Goal: Find specific page/section: Find specific page/section

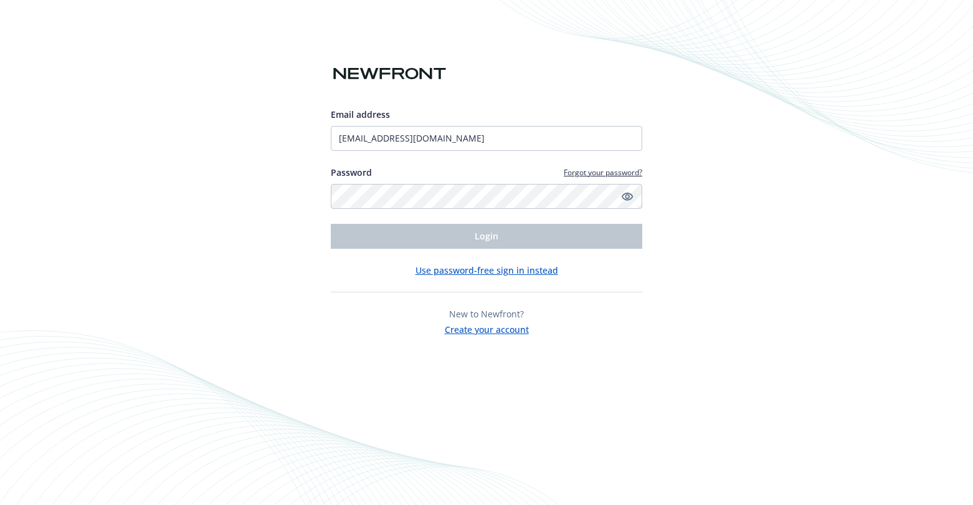
type input "[EMAIL_ADDRESS][DOMAIN_NAME]"
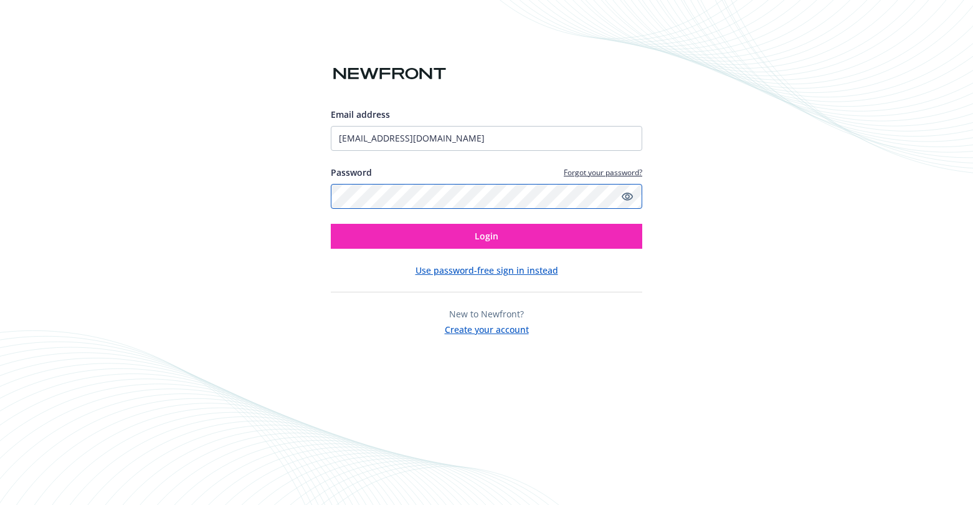
click at [331, 224] on button "Login" at bounding box center [487, 236] width 312 height 25
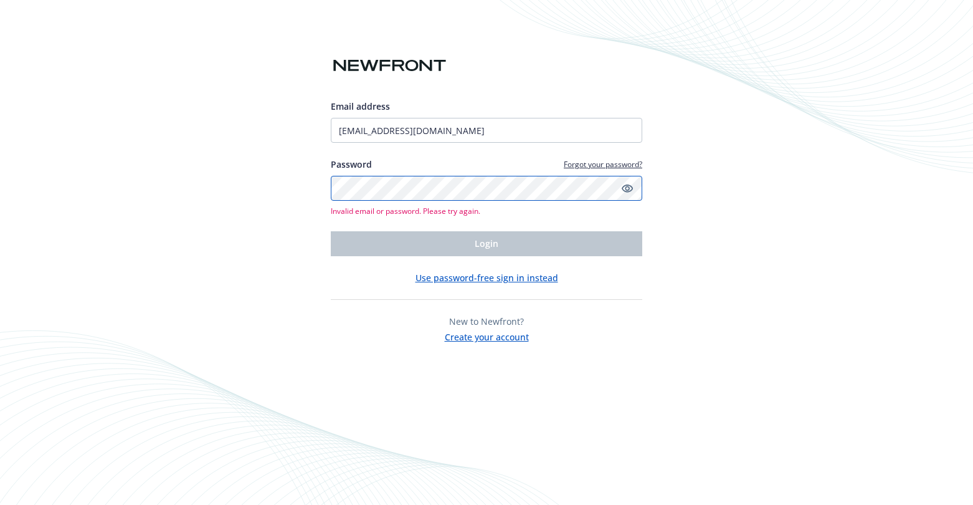
click at [293, 181] on div "Email address [EMAIL_ADDRESS][DOMAIN_NAME] Password Forgot your password? Inval…" at bounding box center [486, 252] width 973 height 505
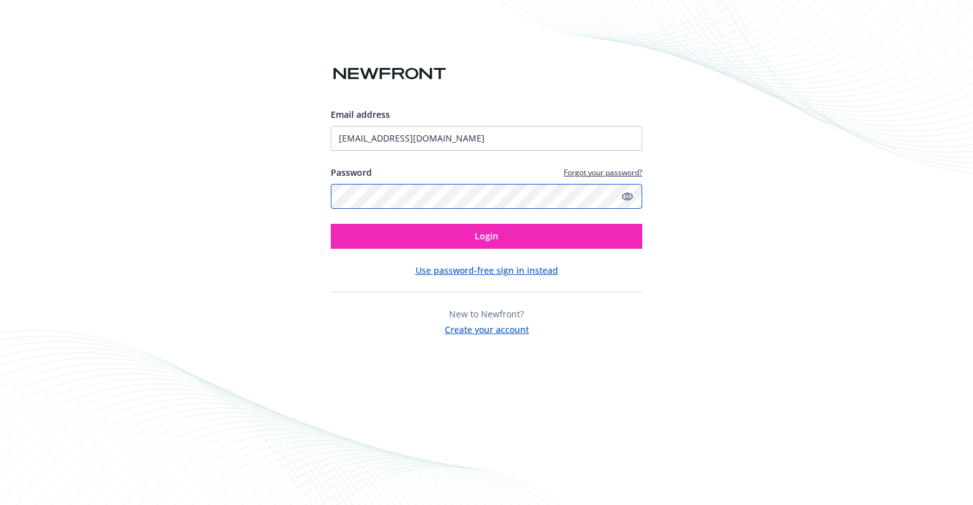
click at [331, 224] on button "Login" at bounding box center [487, 236] width 312 height 25
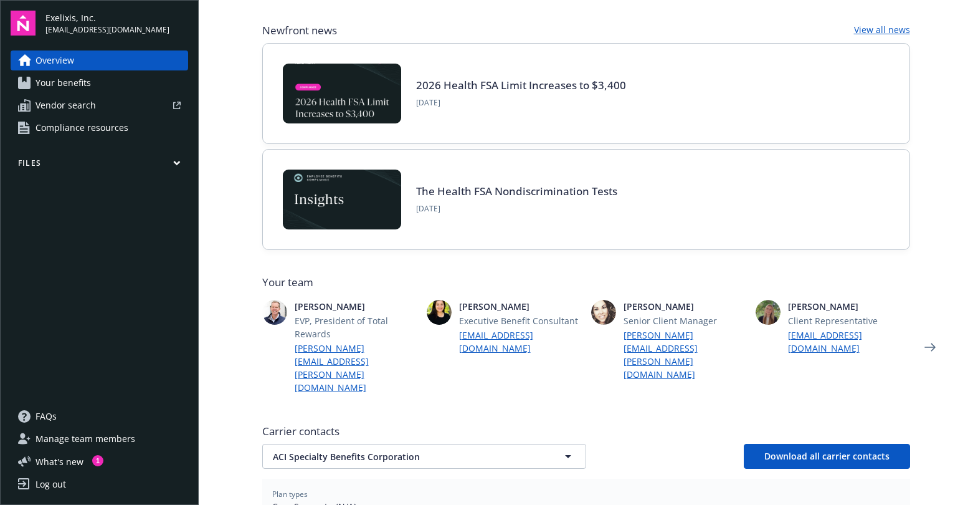
scroll to position [187, 0]
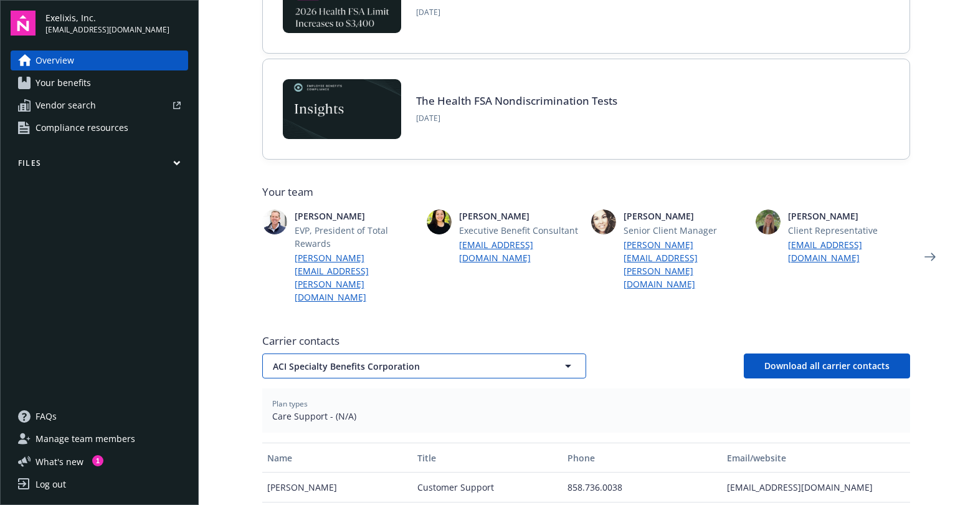
click at [399, 359] on span "ACI Specialty Benefits Corporation" at bounding box center [402, 365] width 259 height 13
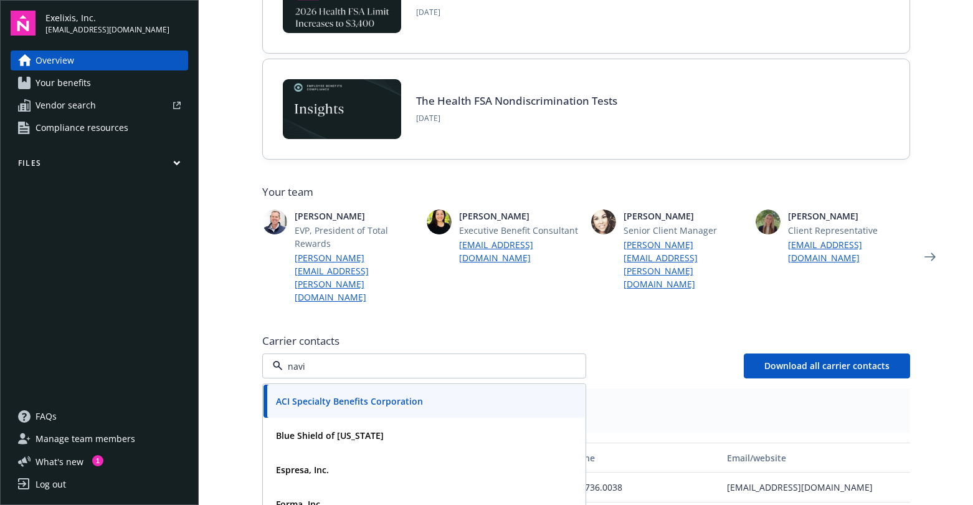
type input "navia"
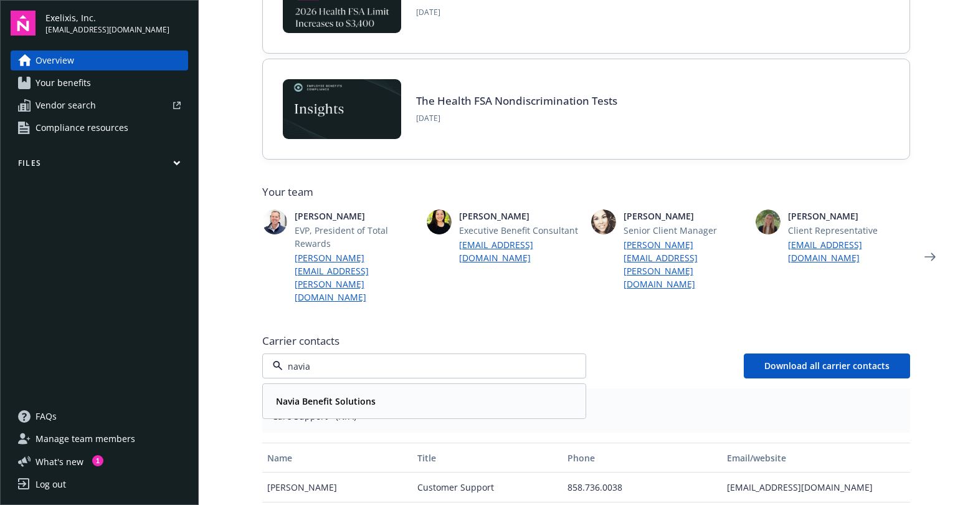
click at [412, 392] on div "Navia Benefit Solutions" at bounding box center [424, 401] width 307 height 18
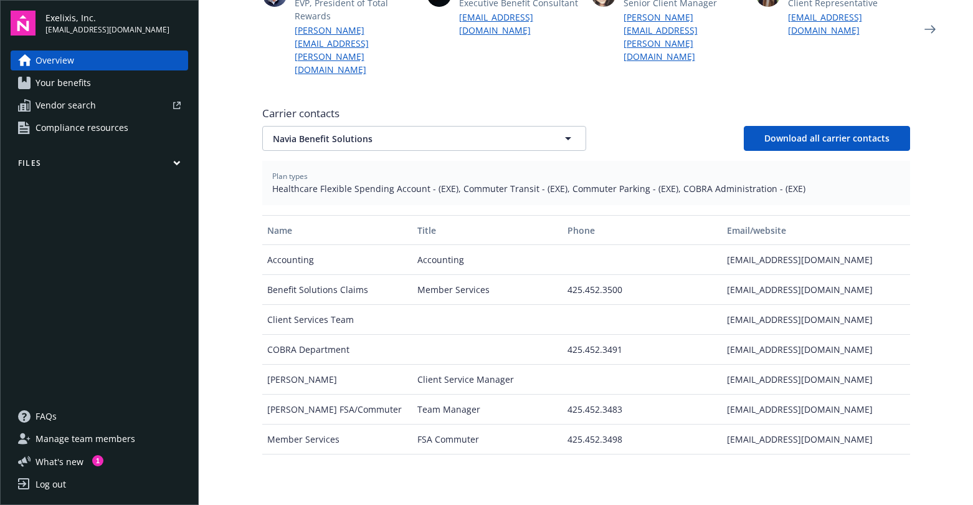
scroll to position [436, 0]
